Goal: Information Seeking & Learning: Learn about a topic

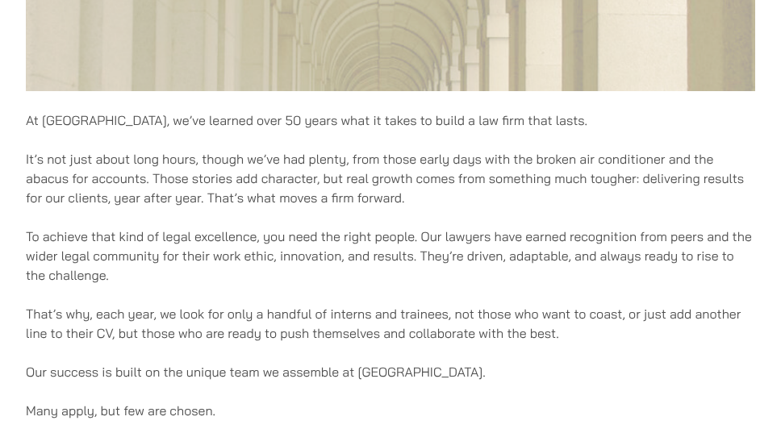
scroll to position [807, 0]
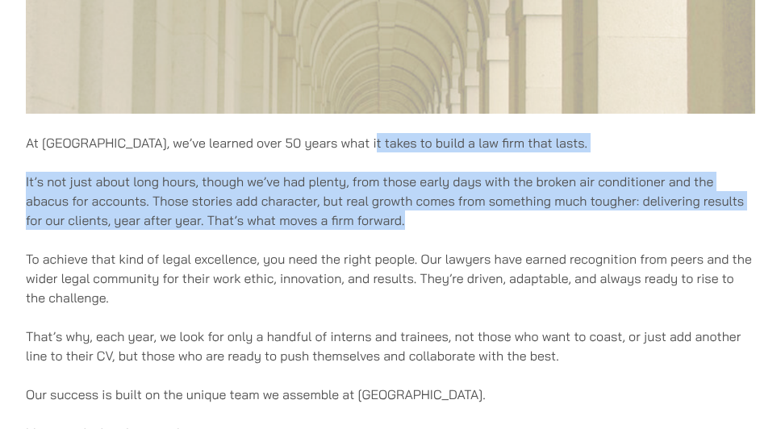
drag, startPoint x: 357, startPoint y: 135, endPoint x: 424, endPoint y: 228, distance: 114.4
click at [423, 227] on div "At Haldanes, we’ve learned over 50 years what it takes to build a law firm that…" at bounding box center [390, 68] width 729 height 1367
click at [531, 149] on p "At Haldanes, we’ve learned over 50 years what it takes to build a law firm that…" at bounding box center [390, 142] width 729 height 19
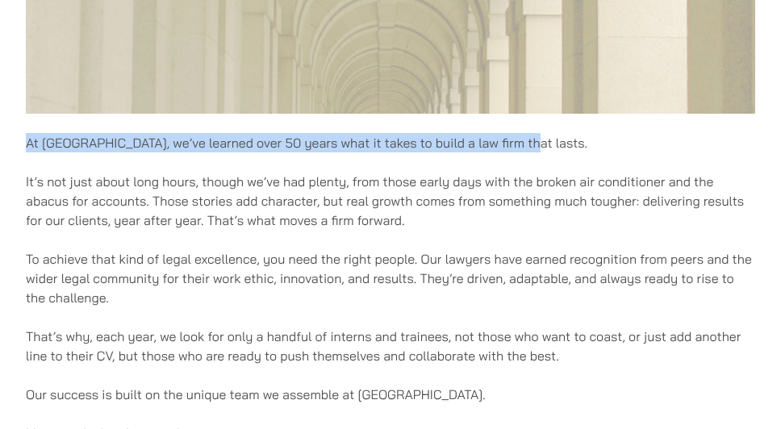
drag, startPoint x: 524, startPoint y: 147, endPoint x: -10, endPoint y: 122, distance: 535.3
click at [0, 122] on html "Skip to content Emergency helpline +852 9763 5524 Practice Areas Antitrust and …" at bounding box center [390, 199] width 781 height 2012
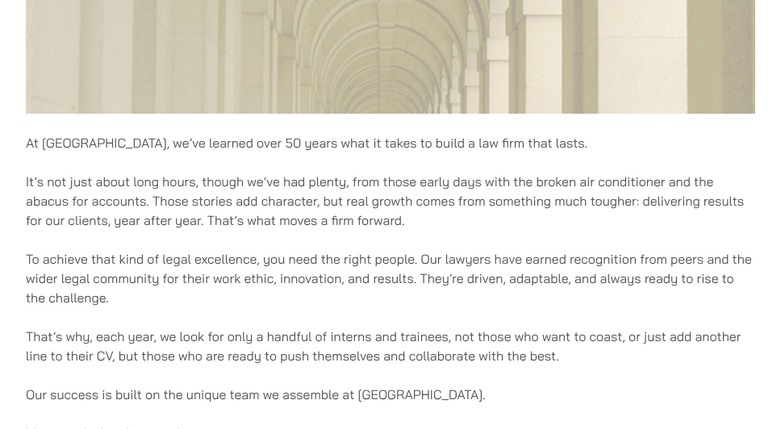
click at [55, 178] on p "It’s not just about long hours, though we’ve had plenty, from those early days …" at bounding box center [390, 201] width 729 height 58
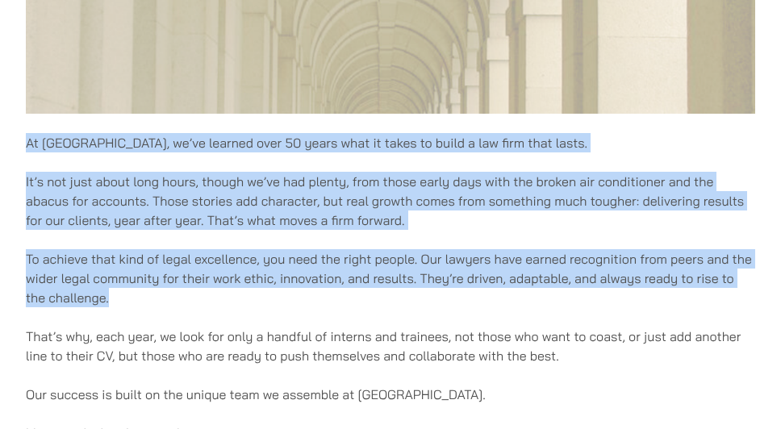
drag, startPoint x: 21, startPoint y: 141, endPoint x: 356, endPoint y: 289, distance: 365.8
click at [361, 290] on div "Careers At Haldanes, we’ve learned over 50 years what it takes to build a law f…" at bounding box center [390, 37] width 781 height 1427
click at [356, 287] on p "To achieve that kind of legal excellence, you need the right people. Our lawyer…" at bounding box center [390, 278] width 729 height 58
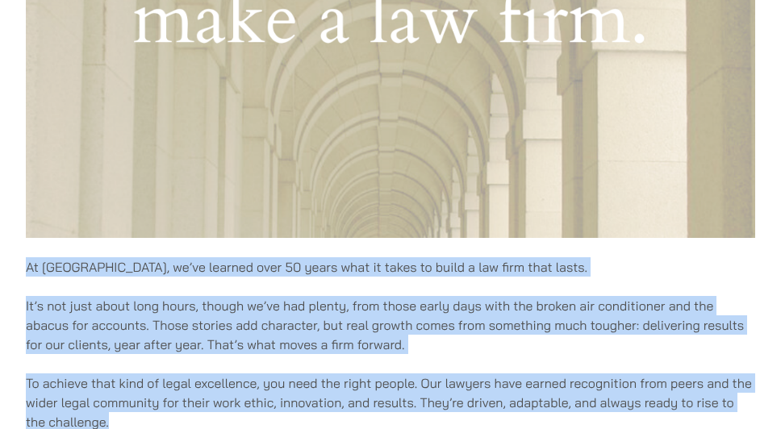
scroll to position [565, 0]
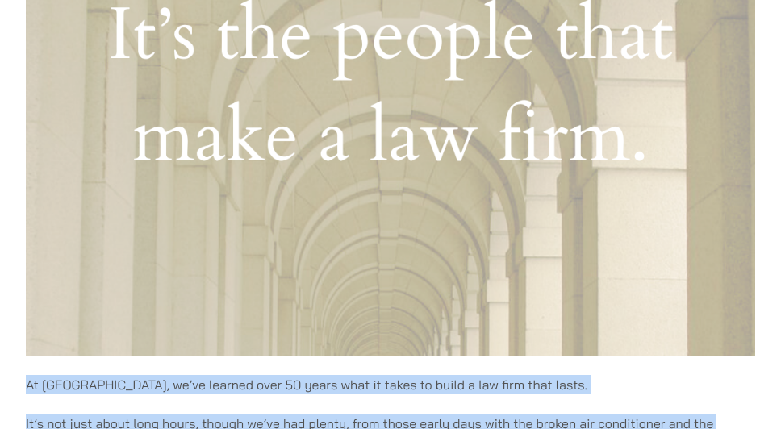
click at [294, 367] on div "At Haldanes, we’ve learned over 50 years what it takes to build a law firm that…" at bounding box center [390, 310] width 729 height 1367
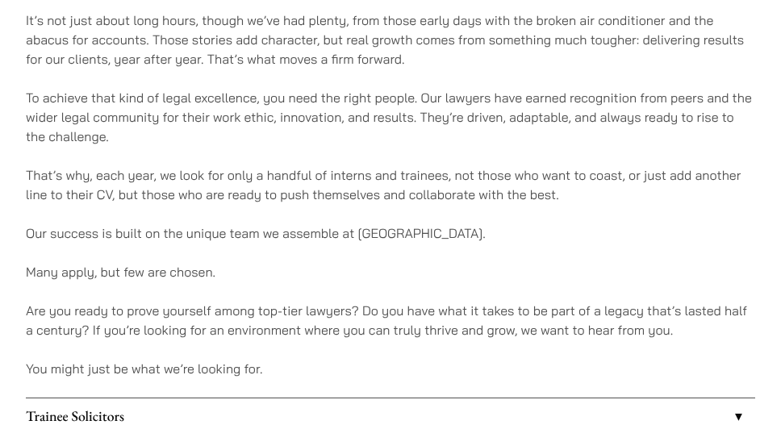
scroll to position [1210, 0]
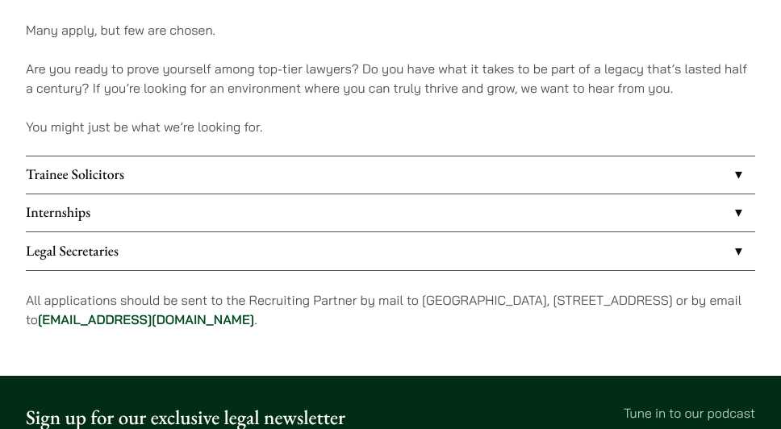
click at [161, 177] on link "Trainee Solicitors" at bounding box center [390, 174] width 729 height 37
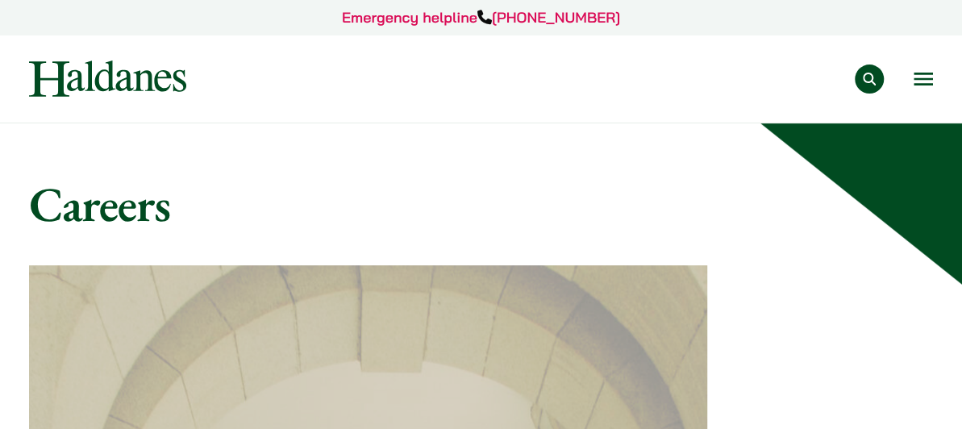
click at [0, 0] on link "Our Team" at bounding box center [0, 0] width 0 height 0
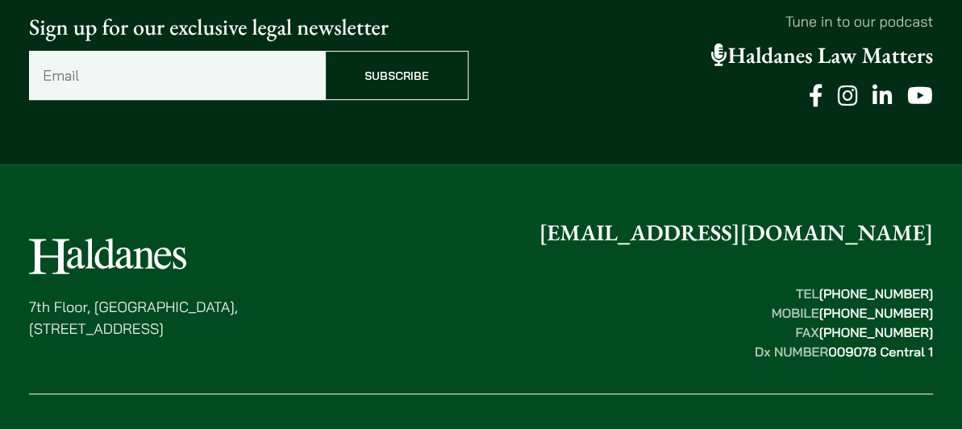
scroll to position [8915, 0]
